Goal: Task Accomplishment & Management: Use online tool/utility

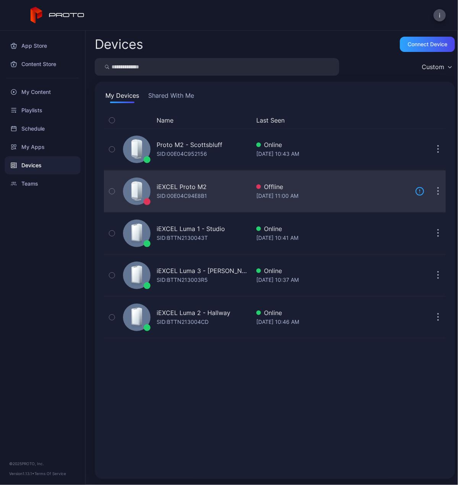
click at [189, 186] on div "iEXCEL Proto M2" at bounding box center [181, 186] width 50 height 9
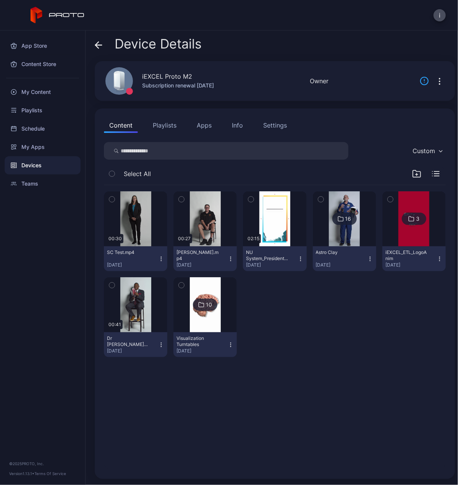
click at [230, 258] on icon "button" at bounding box center [230, 258] width 0 height 0
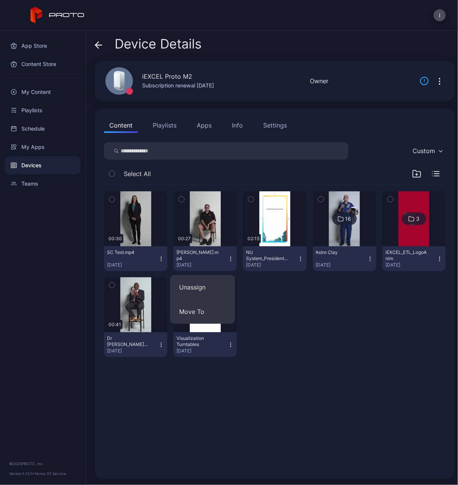
click at [309, 314] on div "00:30 SC Test.mp4 Jul 30, 2025 00:27 Randy Test.mp4 Aug 21, 2025 02:15 NU Syste…" at bounding box center [275, 274] width 342 height 178
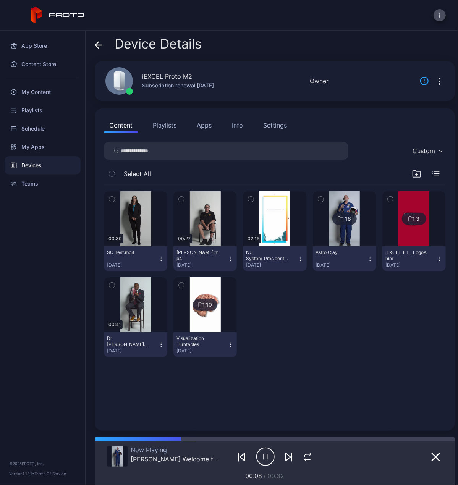
click at [30, 163] on div "Devices" at bounding box center [43, 165] width 76 height 18
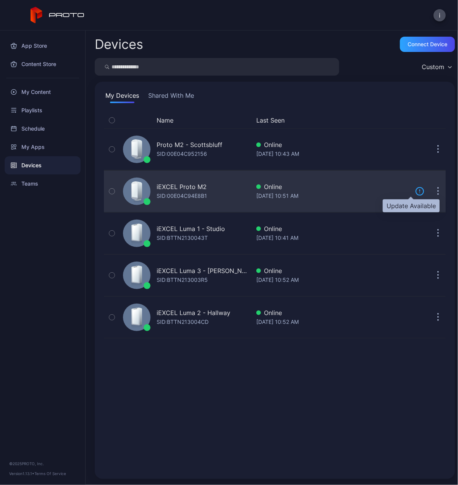
click at [415, 192] on icon at bounding box center [419, 191] width 9 height 9
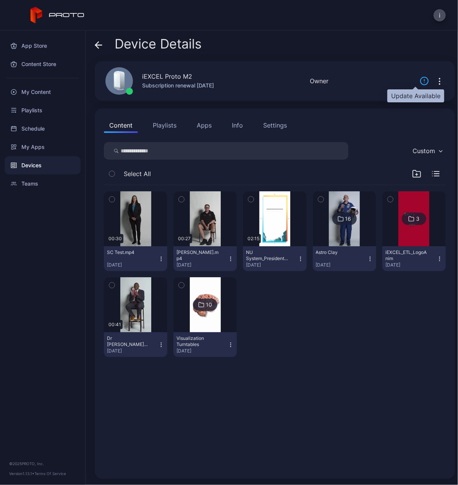
click at [419, 79] on icon at bounding box center [423, 80] width 9 height 9
click at [435, 83] on icon "button" at bounding box center [439, 81] width 9 height 9
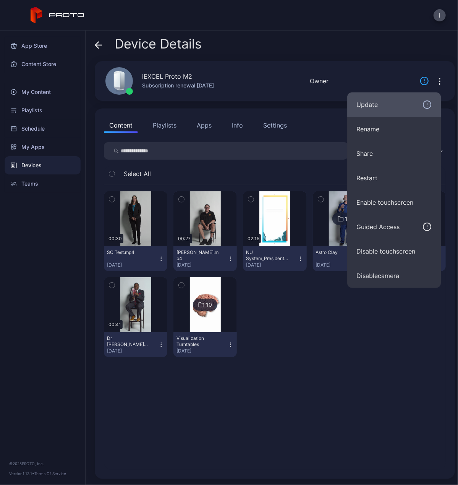
click at [367, 104] on div "Update" at bounding box center [393, 104] width 75 height 9
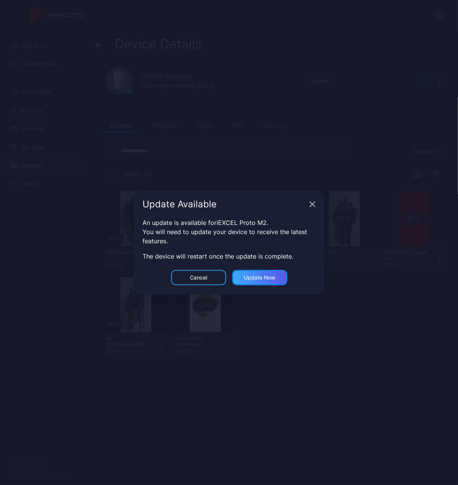
click at [272, 278] on div "Update now" at bounding box center [259, 277] width 32 height 6
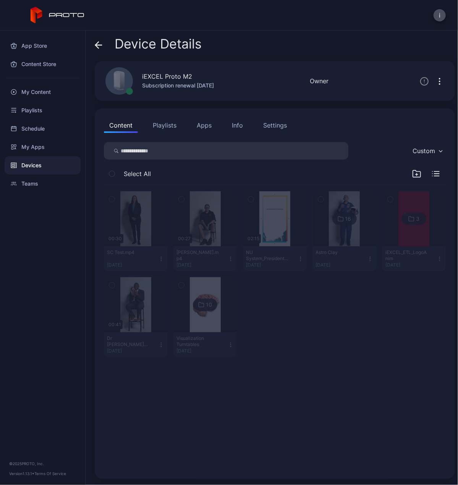
click at [34, 163] on div "Devices" at bounding box center [43, 165] width 76 height 18
